Goal: Task Accomplishment & Management: Use online tool/utility

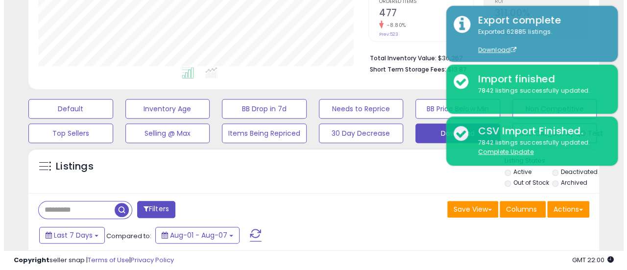
scroll to position [230, 0]
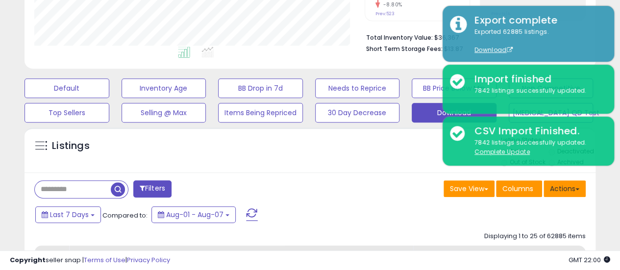
click at [555, 188] on button "Actions" at bounding box center [565, 188] width 42 height 17
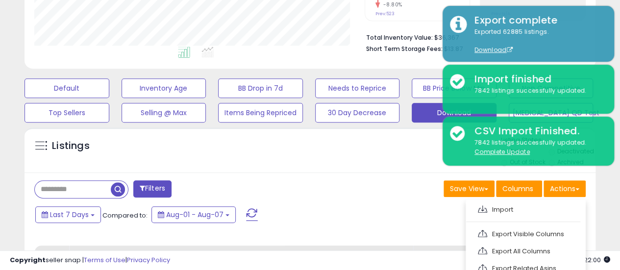
drag, startPoint x: 506, startPoint y: 194, endPoint x: 607, endPoint y: 224, distance: 105.3
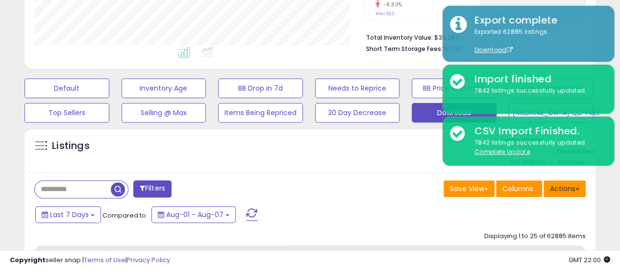
click at [568, 192] on button "Actions" at bounding box center [565, 188] width 42 height 17
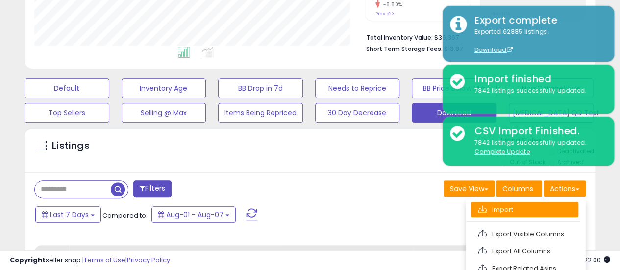
click at [527, 202] on link "Import" at bounding box center [524, 209] width 107 height 15
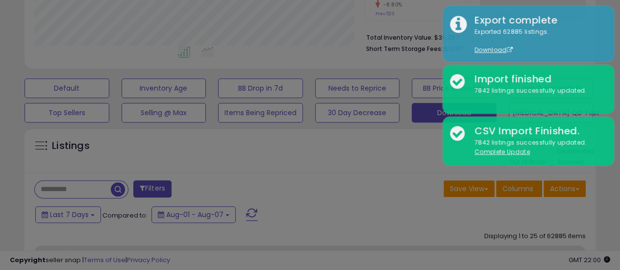
scroll to position [201, 334]
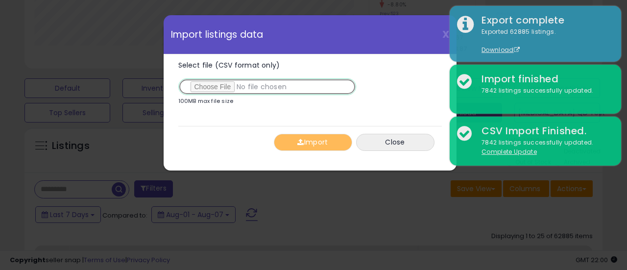
click at [210, 93] on input "Select file (CSV format only)" at bounding box center [267, 86] width 178 height 17
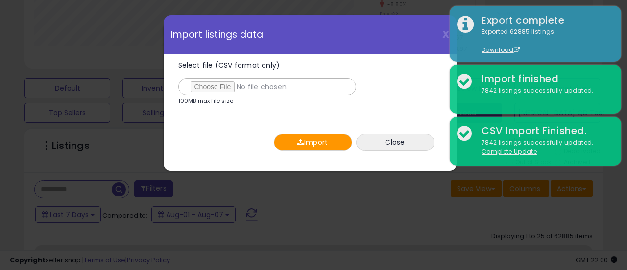
click at [290, 139] on button "Import" at bounding box center [313, 142] width 78 height 17
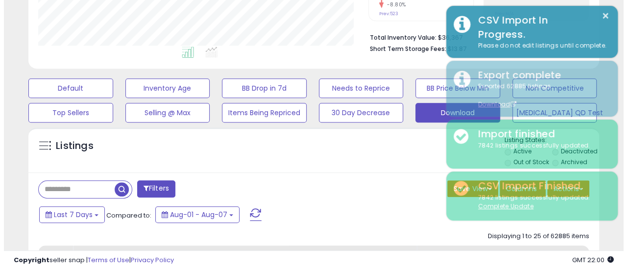
scroll to position [489906, 489777]
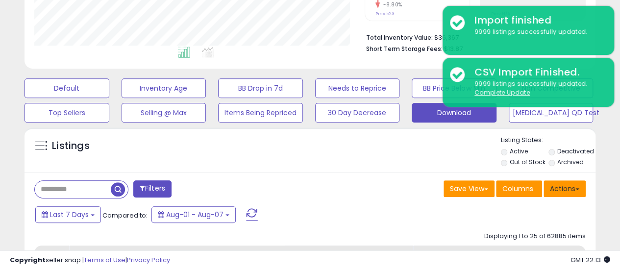
click at [558, 186] on button "Actions" at bounding box center [565, 188] width 42 height 17
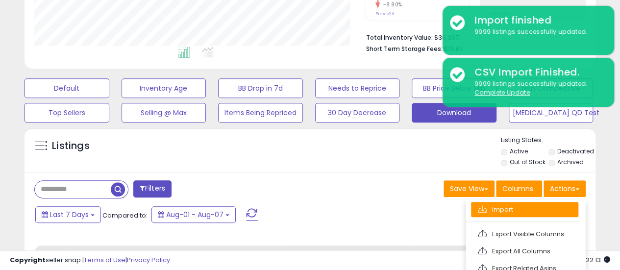
click at [496, 205] on link "Import" at bounding box center [524, 209] width 107 height 15
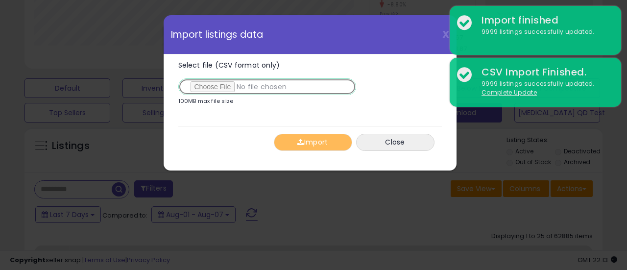
click at [225, 90] on input "Select file (CSV format only)" at bounding box center [267, 86] width 178 height 17
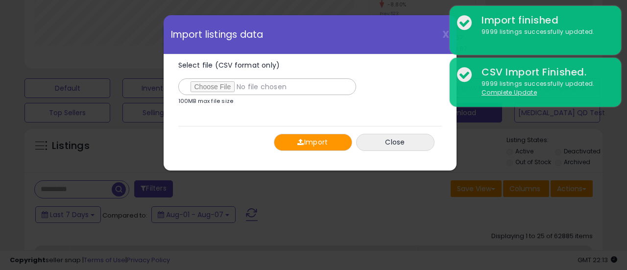
click at [298, 144] on span "button" at bounding box center [300, 142] width 6 height 7
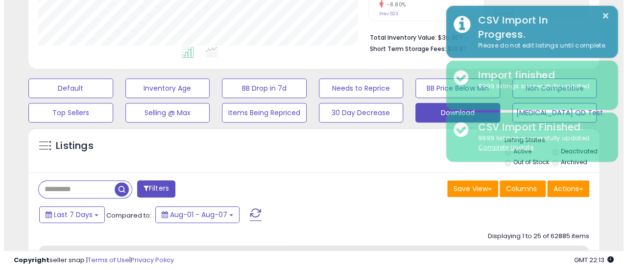
scroll to position [489906, 489777]
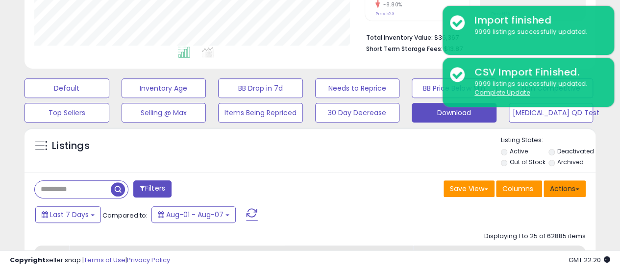
click at [565, 190] on button "Actions" at bounding box center [565, 188] width 42 height 17
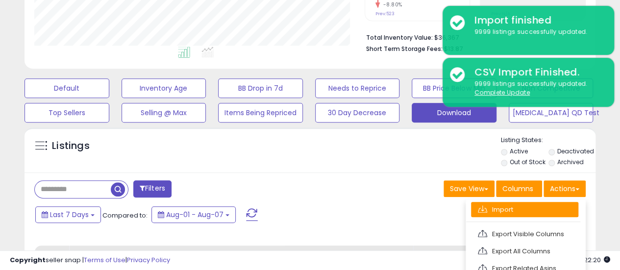
click at [503, 205] on link "Import" at bounding box center [524, 209] width 107 height 15
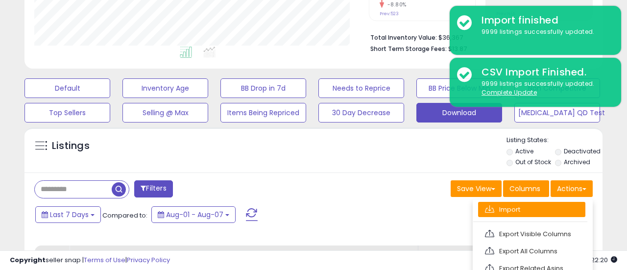
scroll to position [201, 334]
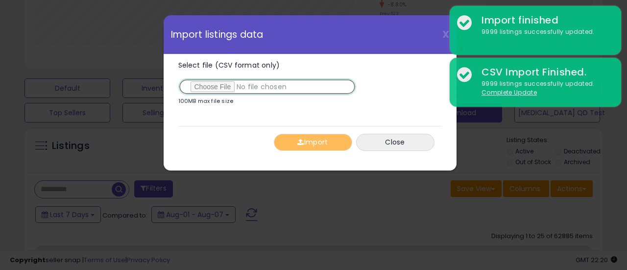
click at [224, 93] on input "Select file (CSV format only)" at bounding box center [267, 86] width 178 height 17
type input "**********"
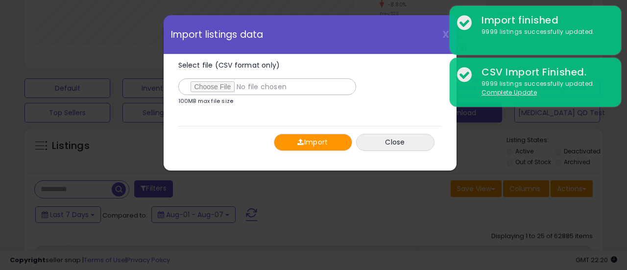
click at [306, 134] on button "Import" at bounding box center [313, 142] width 78 height 17
